Goal: Navigation & Orientation: Find specific page/section

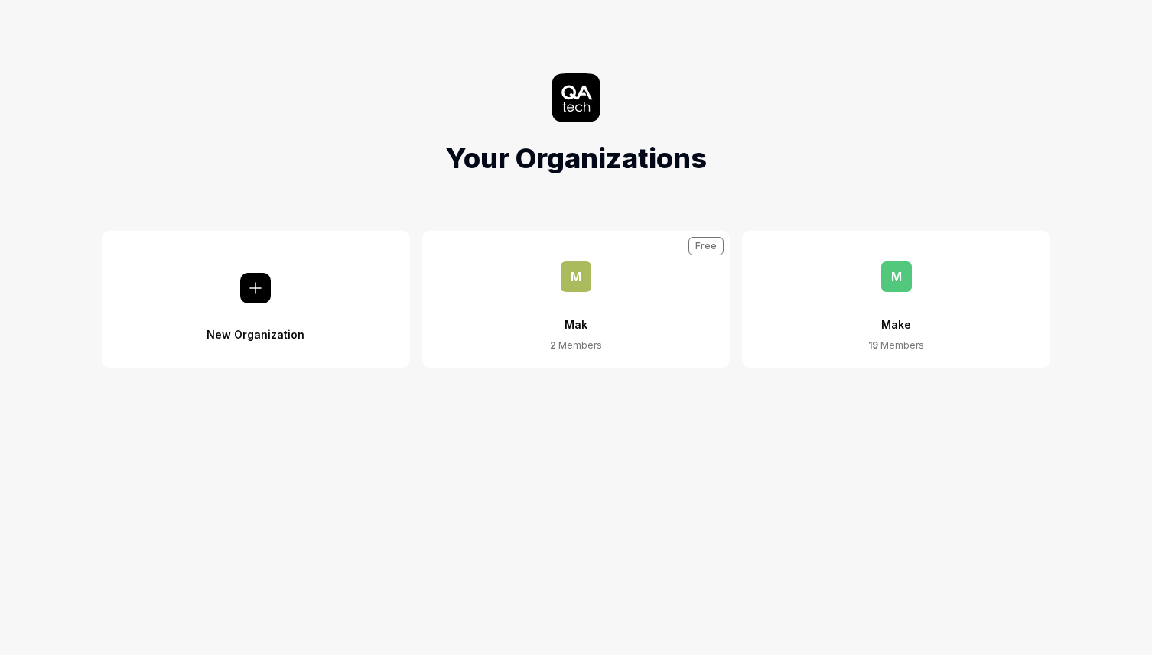
click at [896, 277] on span "M" at bounding box center [896, 276] width 31 height 31
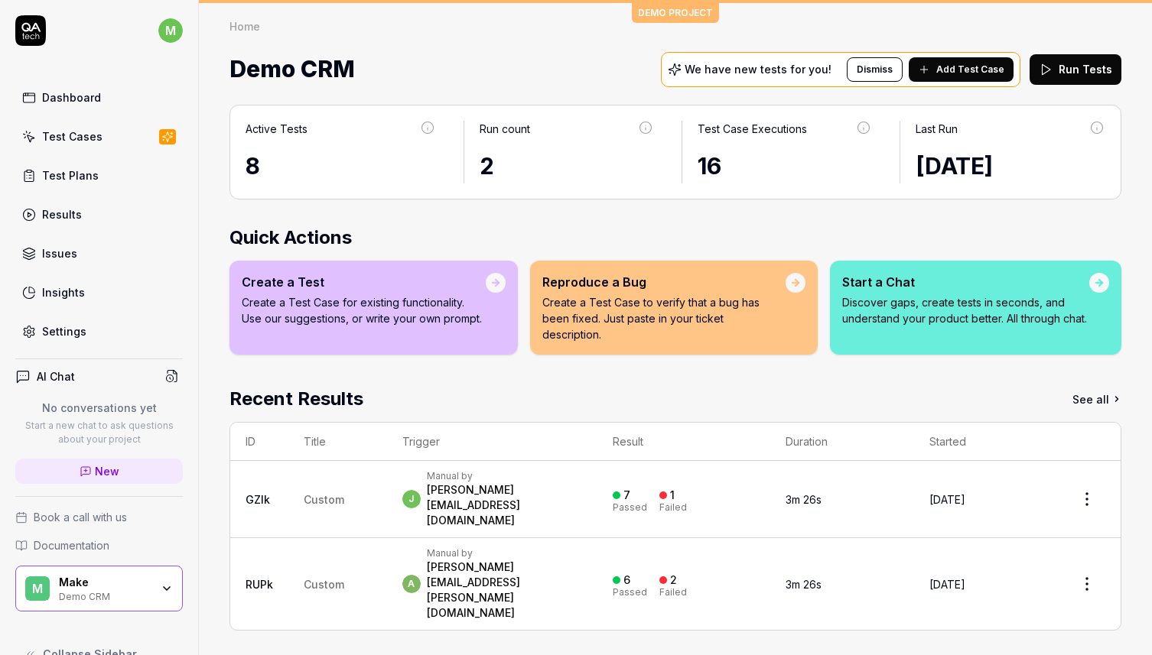
click at [120, 599] on div "Demo CRM" at bounding box center [105, 596] width 92 height 12
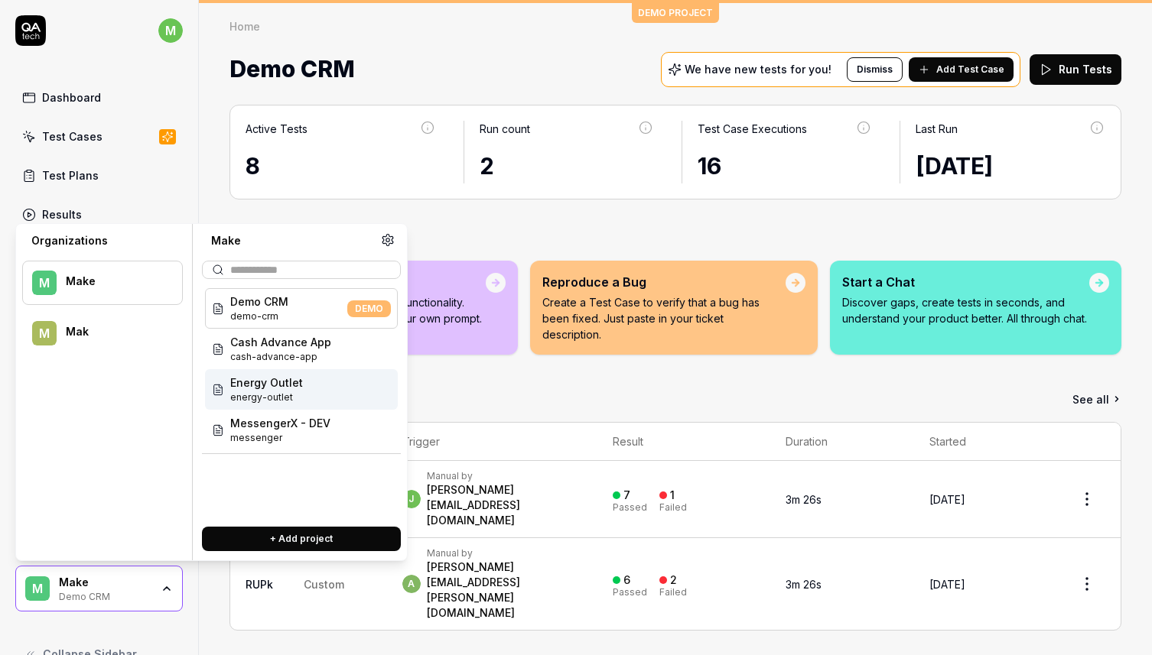
click at [275, 385] on span "Energy Outlet" at bounding box center [266, 383] width 73 height 16
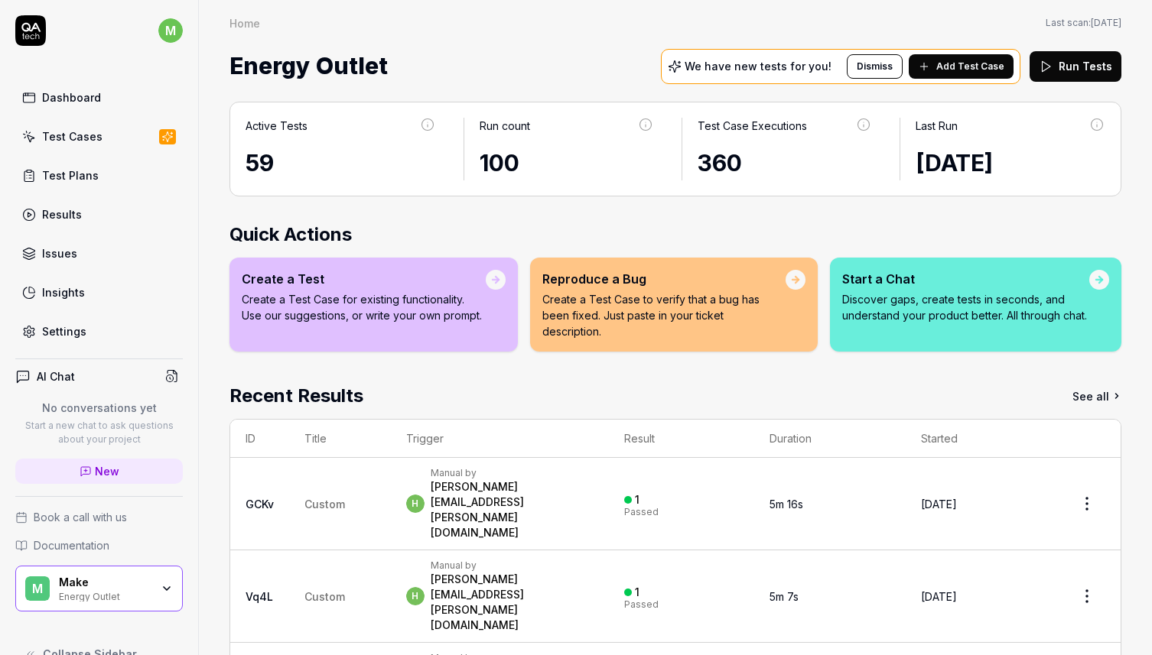
click at [89, 179] on div "Test Plans" at bounding box center [70, 175] width 57 height 16
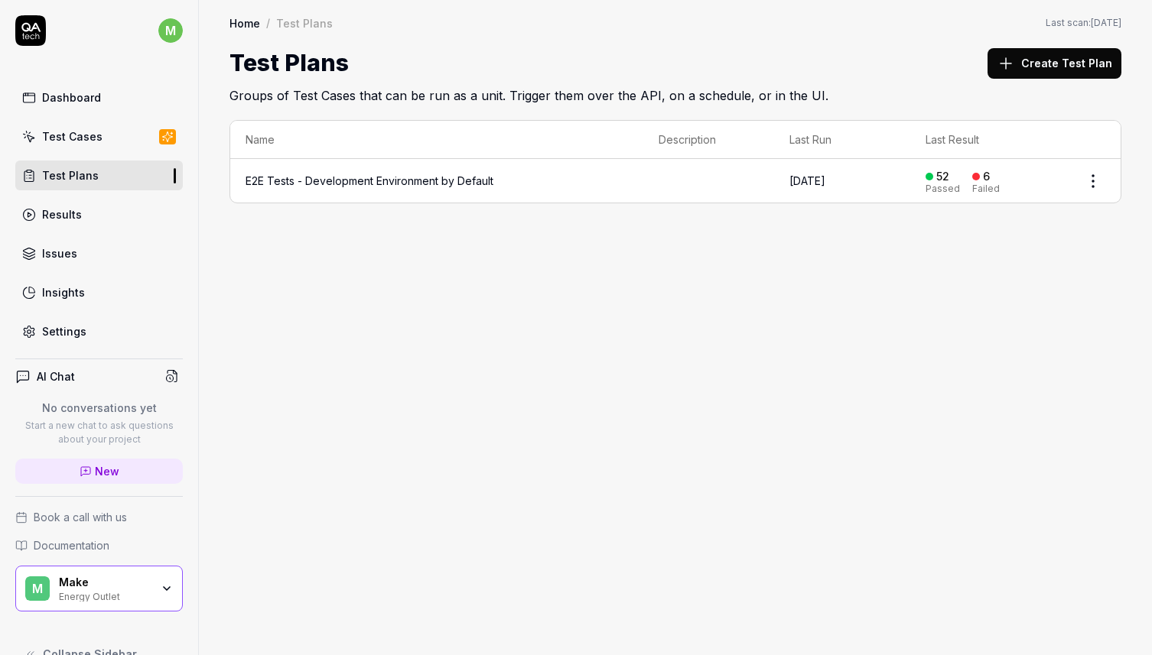
click at [343, 180] on link "E2E Tests - Development Environment by Default" at bounding box center [369, 180] width 248 height 13
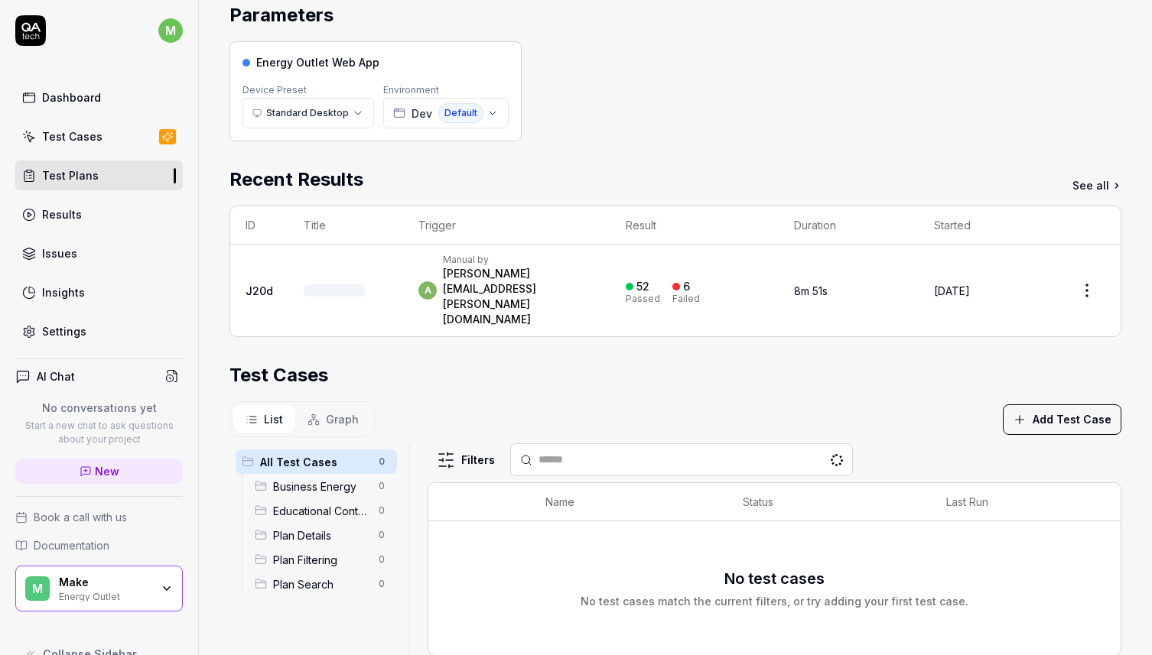
scroll to position [333, 0]
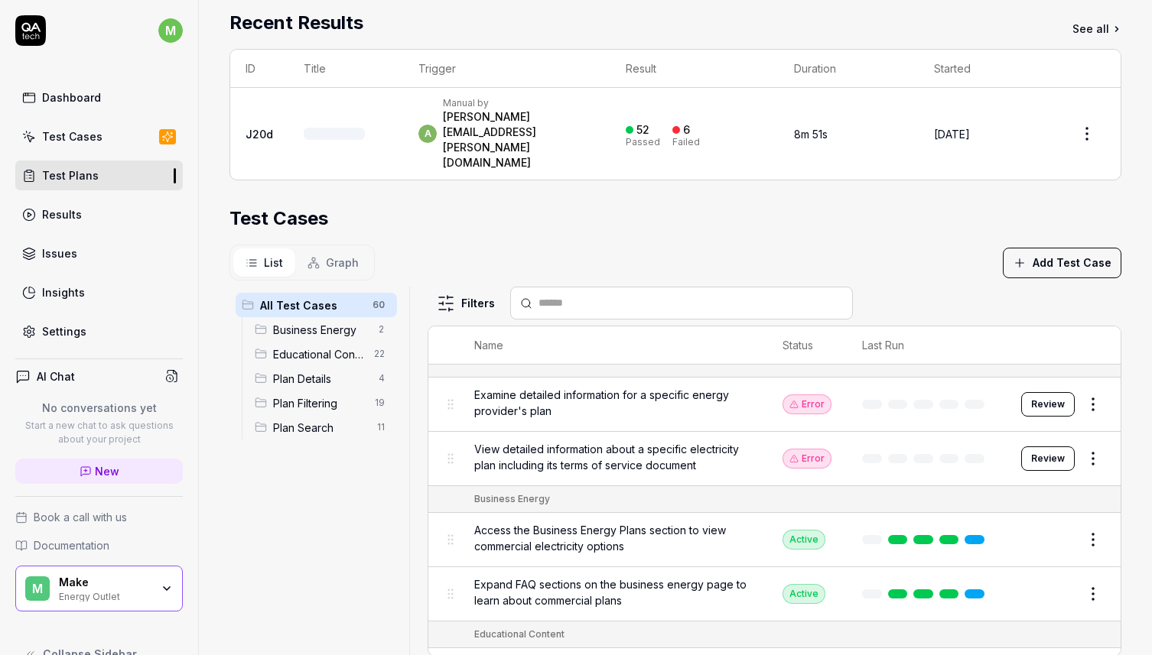
click at [110, 141] on link "Test Cases" at bounding box center [98, 137] width 167 height 30
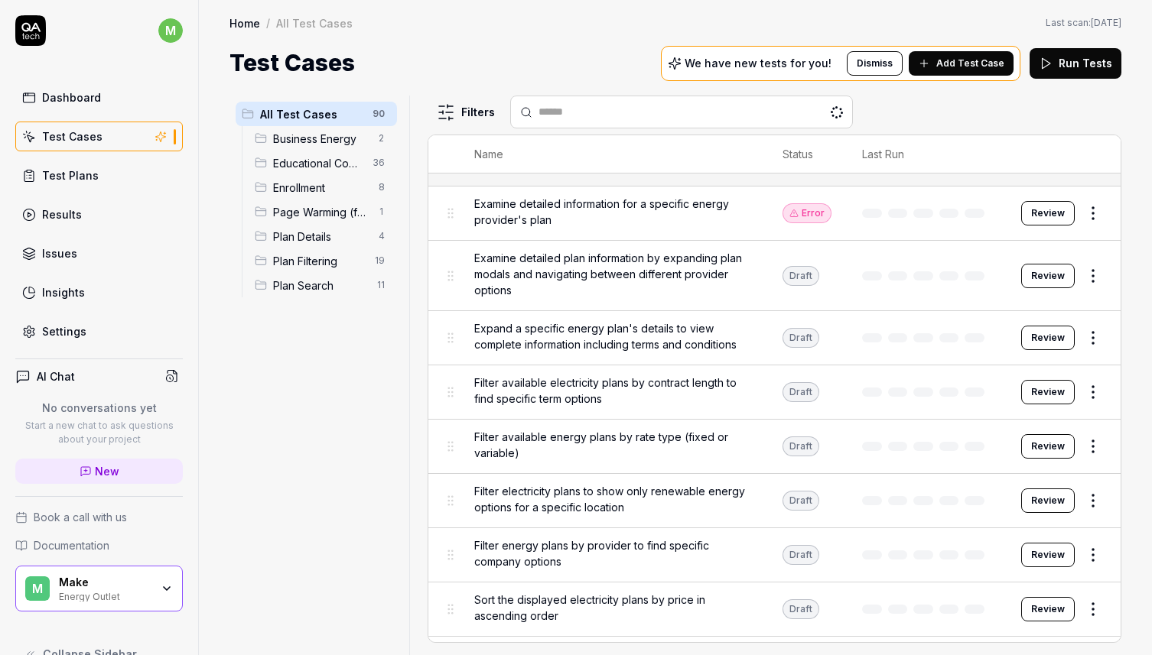
click at [304, 184] on span "Enrollment" at bounding box center [321, 188] width 96 height 16
